Goal: Browse casually: Explore the website without a specific task or goal

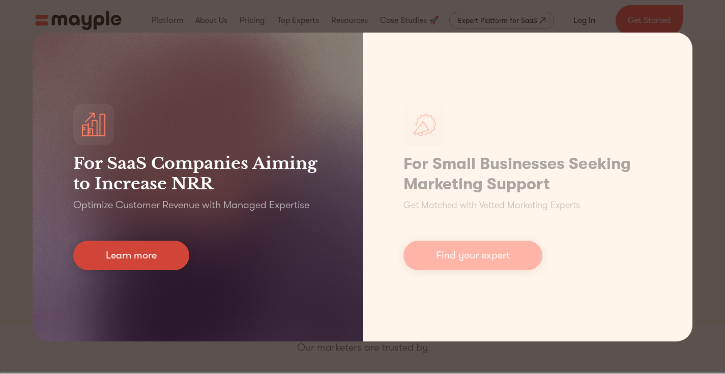
click at [146, 266] on link "Learn more" at bounding box center [131, 256] width 116 height 30
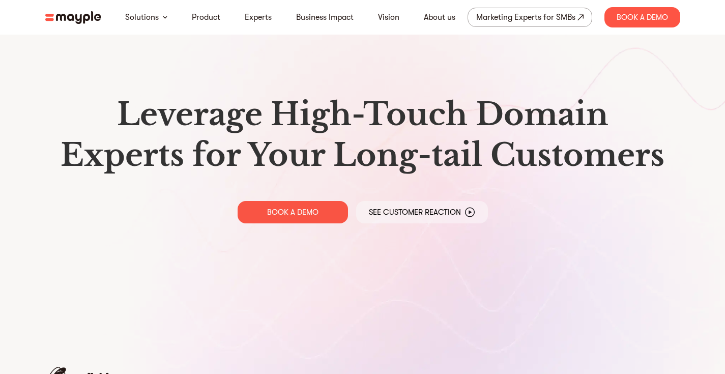
click at [86, 18] on img at bounding box center [73, 17] width 56 height 13
click at [73, 17] on img at bounding box center [73, 17] width 56 height 13
